Goal: Transaction & Acquisition: Purchase product/service

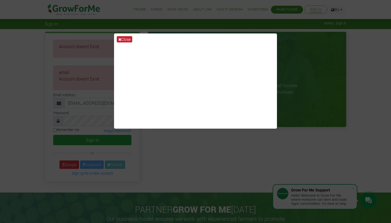
click at [125, 41] on button "Close" at bounding box center [124, 39] width 15 height 6
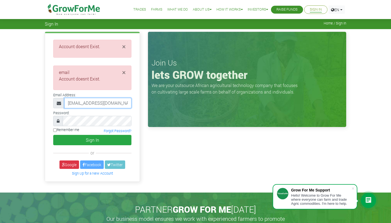
click at [80, 103] on input "mrkha99@gmail.com" at bounding box center [97, 103] width 67 height 10
type input "mrkhay99@gmail.com"
click at [92, 140] on button "Sign In" at bounding box center [92, 140] width 78 height 10
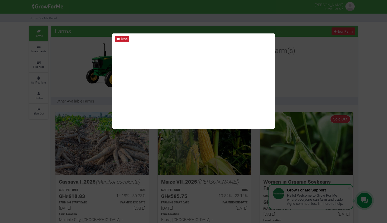
click at [123, 39] on button "Close" at bounding box center [122, 39] width 15 height 6
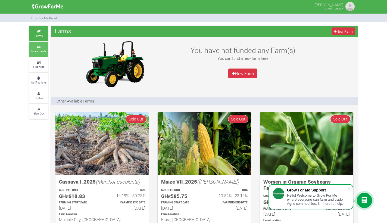
click at [41, 53] on link "Investments" at bounding box center [38, 49] width 19 height 15
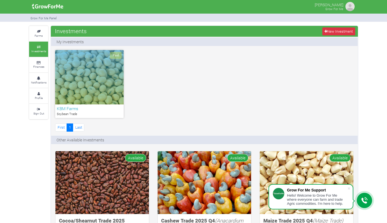
click at [84, 102] on div "Paid" at bounding box center [89, 77] width 68 height 54
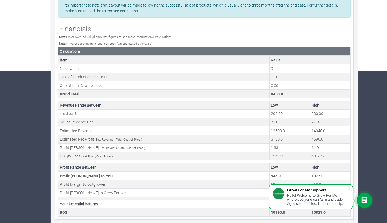
scroll to position [151, 0]
click at [350, 188] on span at bounding box center [348, 188] width 5 height 5
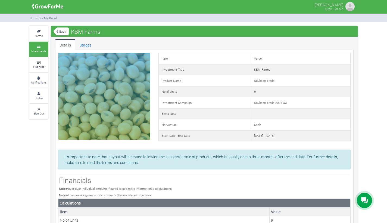
scroll to position [0, 0]
click at [81, 44] on link "Stages" at bounding box center [85, 44] width 20 height 11
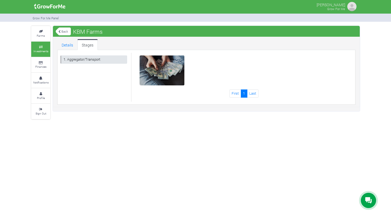
click at [90, 59] on link "1. Aggregator/Transport" at bounding box center [93, 59] width 67 height 8
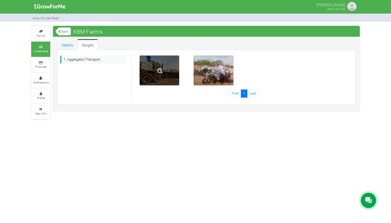
click at [157, 74] on img at bounding box center [159, 70] width 17 height 17
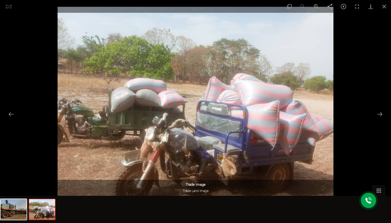
click at [14, 68] on div at bounding box center [195, 111] width 391 height 223
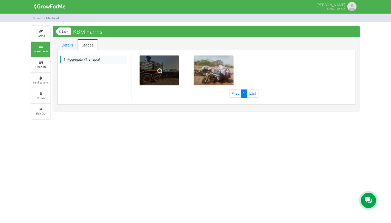
click at [180, 79] on div at bounding box center [160, 70] width 40 height 30
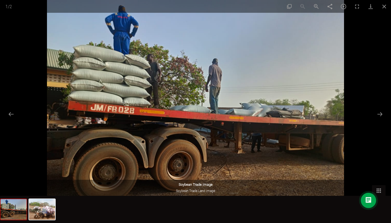
click at [0, 133] on div at bounding box center [195, 111] width 391 height 223
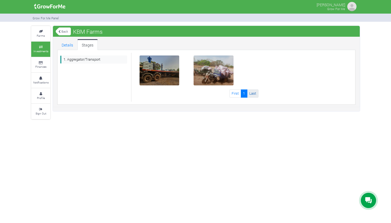
click at [256, 95] on link "Last" at bounding box center [252, 93] width 11 height 8
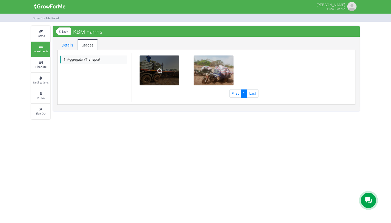
click at [157, 77] on img at bounding box center [159, 70] width 17 height 17
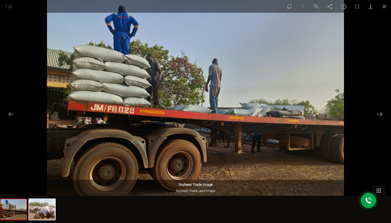
click at [13, 34] on div at bounding box center [195, 111] width 391 height 223
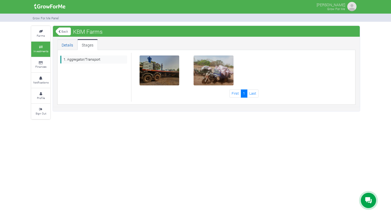
click at [71, 47] on link "Details" at bounding box center [67, 44] width 20 height 11
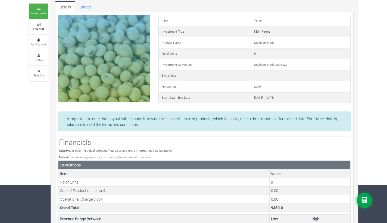
scroll to position [33, 0]
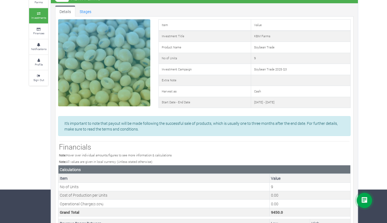
click at [266, 126] on p "It's important to note that payout will be made following the successful sale o…" at bounding box center [204, 125] width 280 height 11
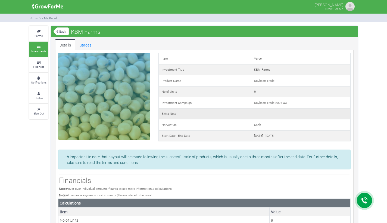
scroll to position [0, 0]
click at [42, 34] on small "Farms" at bounding box center [39, 36] width 8 height 4
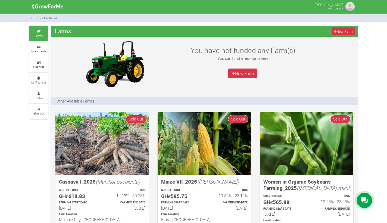
click at [87, 139] on img at bounding box center [101, 143] width 93 height 63
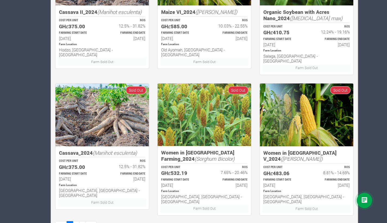
scroll to position [310, 0]
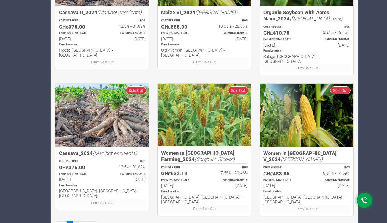
click at [74, 221] on link "2" at bounding box center [76, 225] width 7 height 8
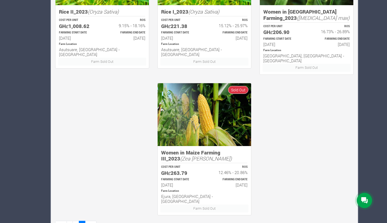
scroll to position [310, 0]
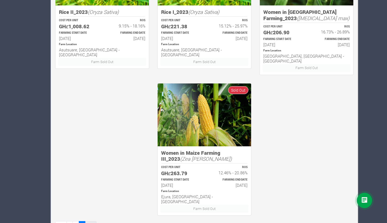
click at [90, 221] on link "Last" at bounding box center [90, 225] width 11 height 8
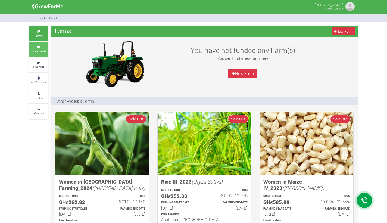
click at [35, 49] on small "Investments" at bounding box center [38, 51] width 15 height 4
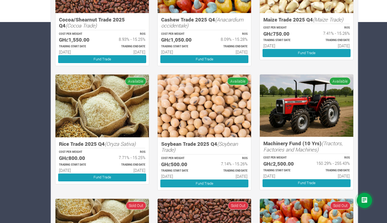
scroll to position [201, 0]
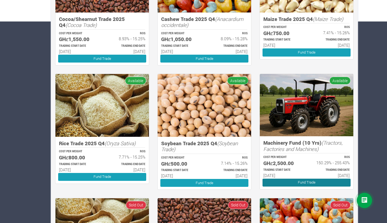
click at [311, 179] on link "Fund Trade" at bounding box center [306, 183] width 88 height 8
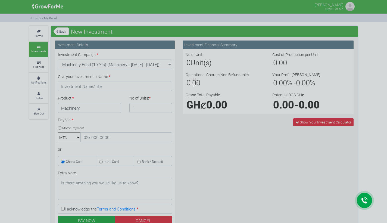
type input "1"
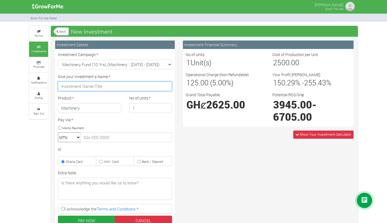
click at [95, 88] on input "Give your Investment a Name: *" at bounding box center [115, 87] width 114 height 10
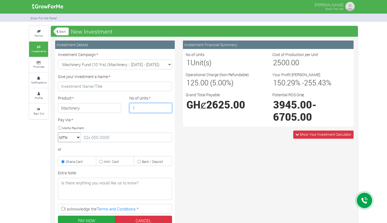
click at [152, 107] on input "1" at bounding box center [150, 108] width 43 height 10
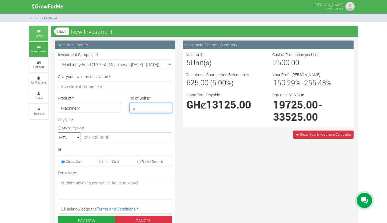
type input "5"
click at [37, 34] on small "Farms" at bounding box center [39, 36] width 8 height 4
